Goal: Navigation & Orientation: Find specific page/section

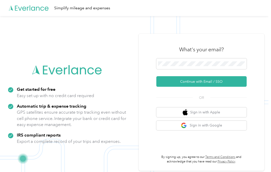
click at [227, 82] on button "Continue with Email / SSO" at bounding box center [201, 81] width 90 height 11
click at [223, 79] on button "Continue with Email / SSO" at bounding box center [201, 81] width 90 height 11
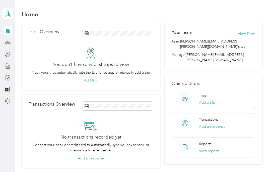
click at [8, 30] on icon at bounding box center [8, 31] width 5 height 5
click at [9, 44] on icon at bounding box center [8, 43] width 6 height 6
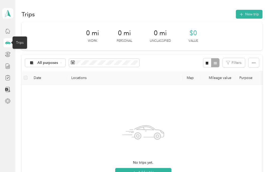
click at [8, 11] on polygon at bounding box center [9, 13] width 3 height 7
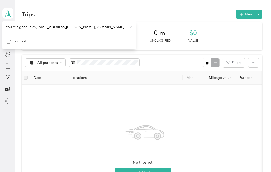
click at [248, 114] on div "No trips yet. Add a trip" at bounding box center [143, 149] width 235 height 120
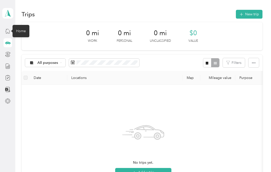
click at [17, 30] on div "Home" at bounding box center [21, 31] width 17 height 12
click at [7, 30] on icon at bounding box center [7, 31] width 5 height 5
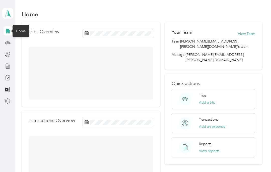
click at [7, 29] on icon at bounding box center [8, 31] width 5 height 5
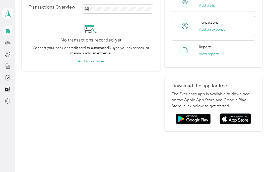
scroll to position [97, 0]
click at [242, 113] on img at bounding box center [236, 118] width 32 height 11
